Goal: Find specific page/section

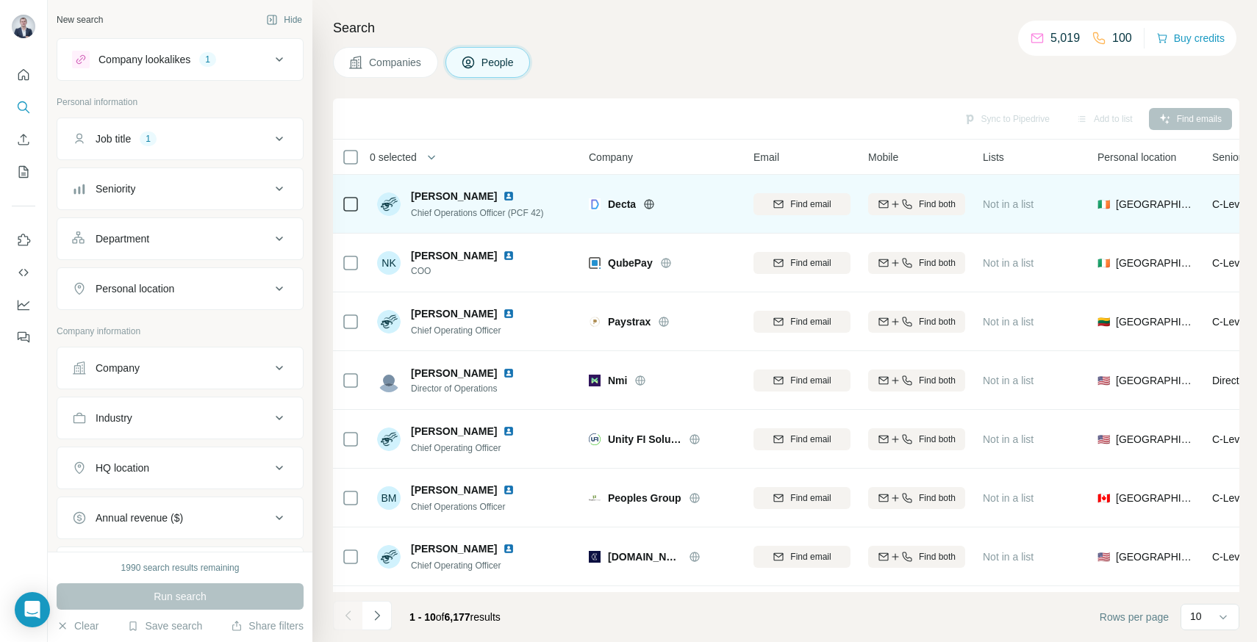
click at [651, 203] on icon at bounding box center [650, 204] width 4 height 10
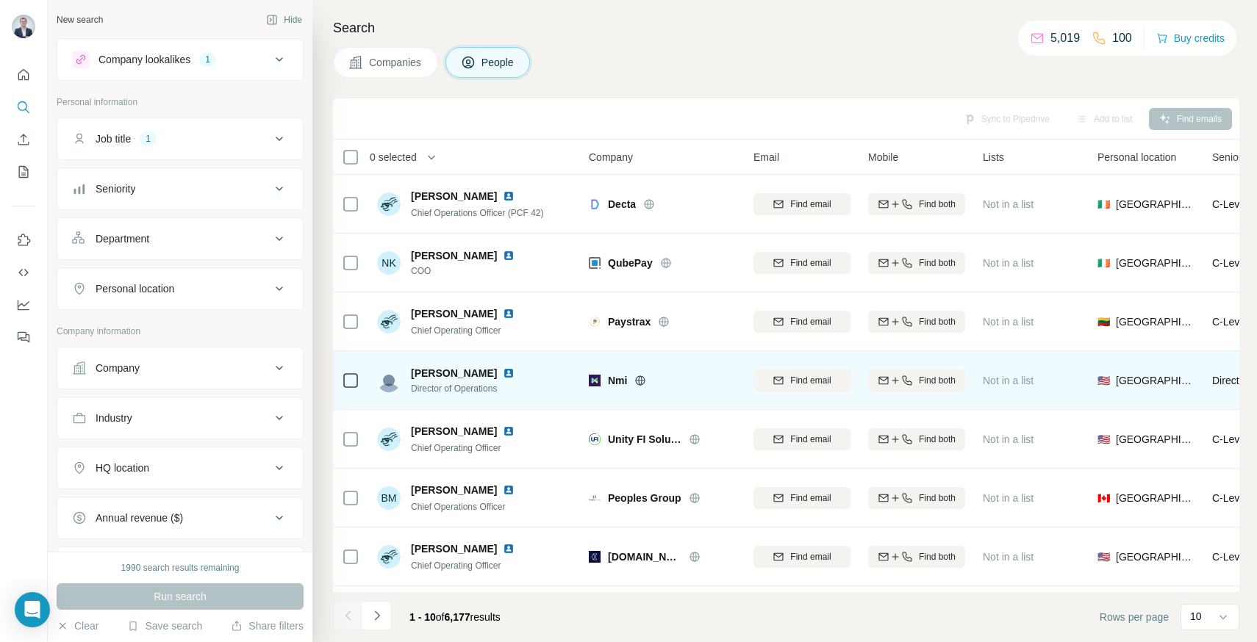
click at [638, 380] on icon at bounding box center [641, 380] width 10 height 1
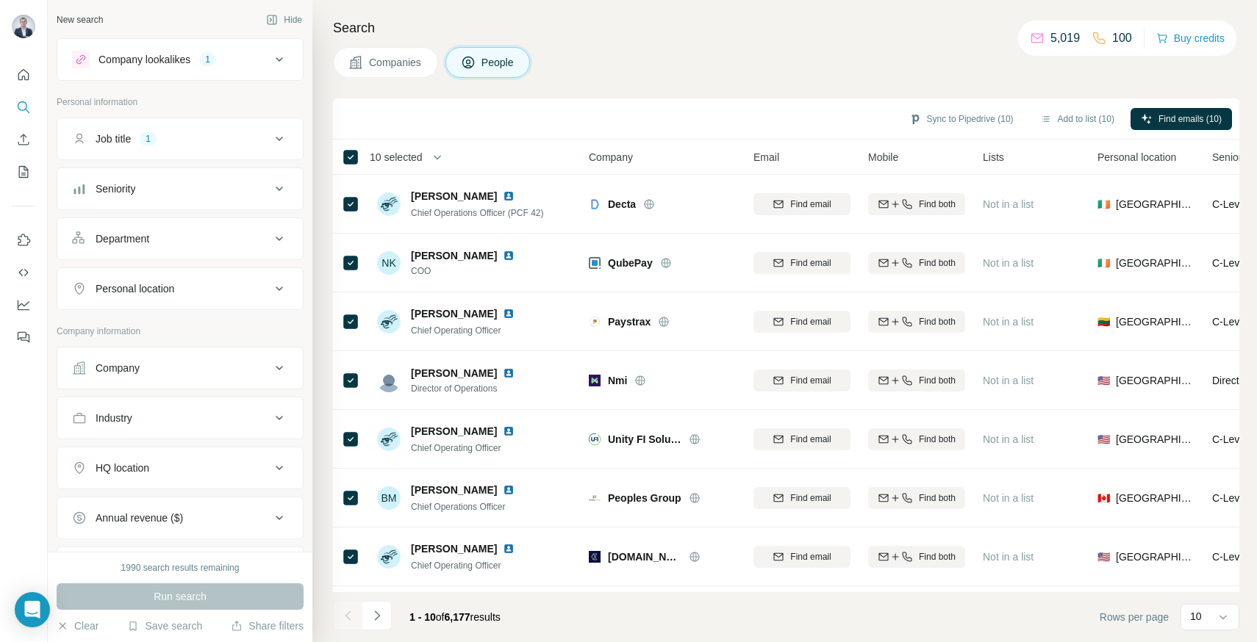
click at [888, 64] on div "Companies People" at bounding box center [786, 62] width 906 height 31
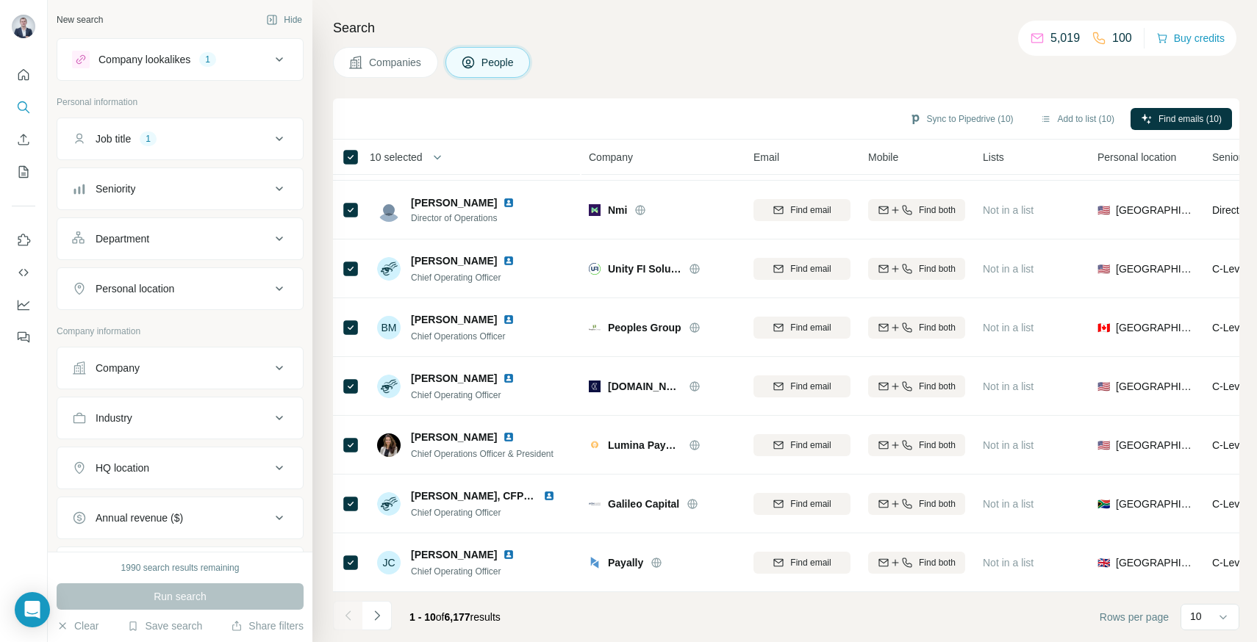
scroll to position [179, 0]
